Goal: Information Seeking & Learning: Understand process/instructions

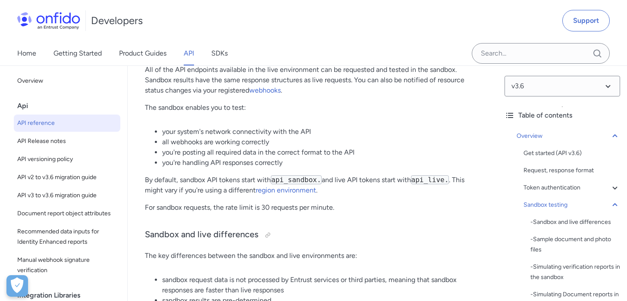
scroll to position [1457, 0]
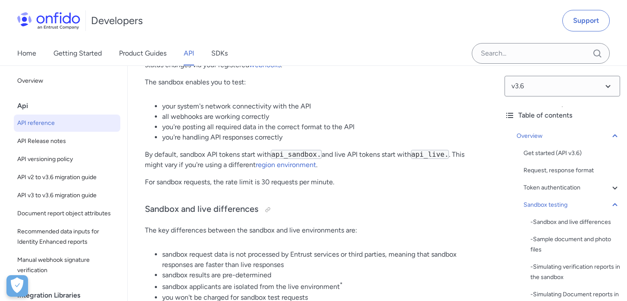
click at [205, 170] on p "By default, sandbox API tokens start with api_sandbox. and live API tokens star…" at bounding box center [312, 160] width 335 height 21
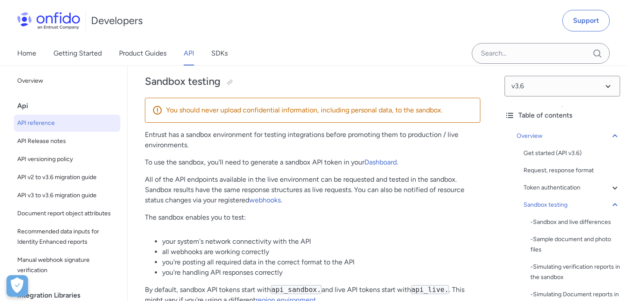
scroll to position [1341, 0]
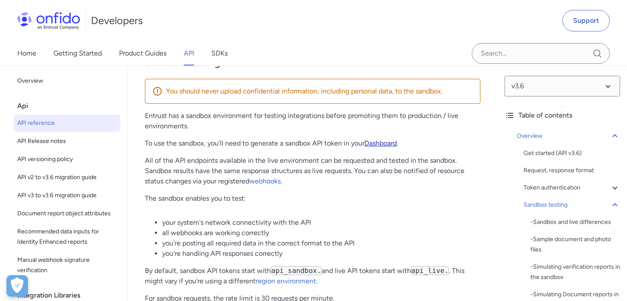
click at [389, 146] on link "Dashboard" at bounding box center [380, 143] width 32 height 8
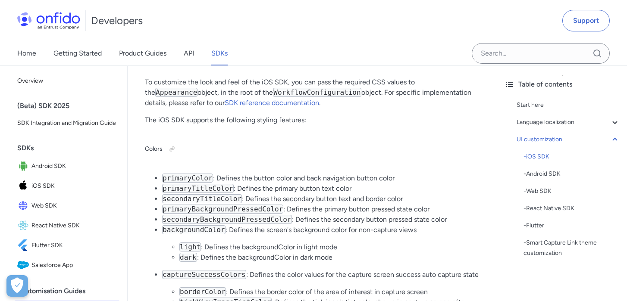
scroll to position [1983, 0]
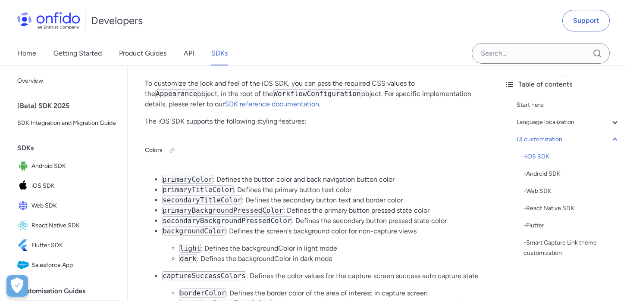
click at [197, 98] on code "Appearance" at bounding box center [176, 93] width 42 height 9
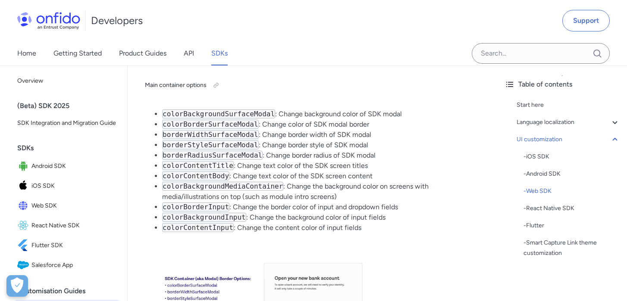
scroll to position [5014, 0]
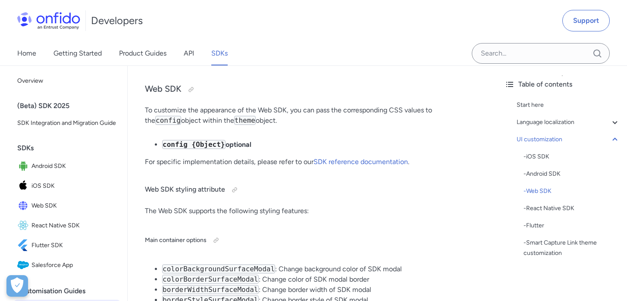
click at [551, 110] on div "Start here Language localization - Supported languages - Custom translations an…" at bounding box center [561, 181] width 115 height 169
click at [530, 106] on div "Start here" at bounding box center [567, 105] width 103 height 10
